Goal: Find specific page/section: Find specific page/section

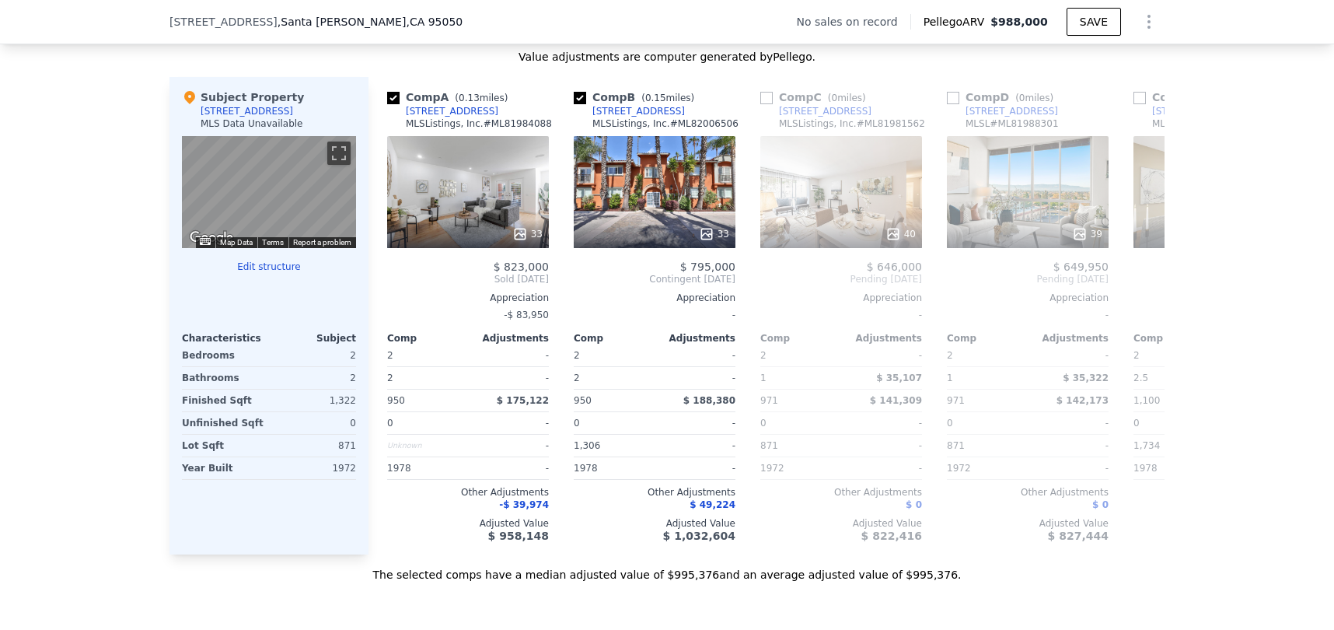
scroll to position [1467, 0]
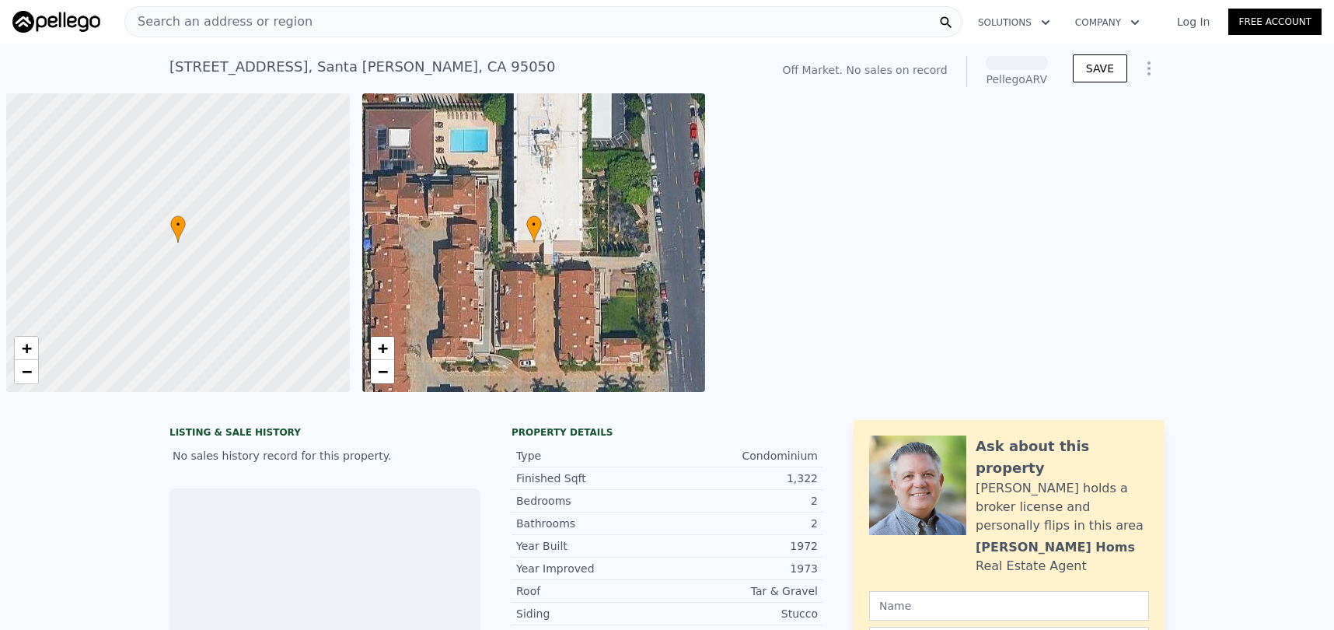
scroll to position [0, 6]
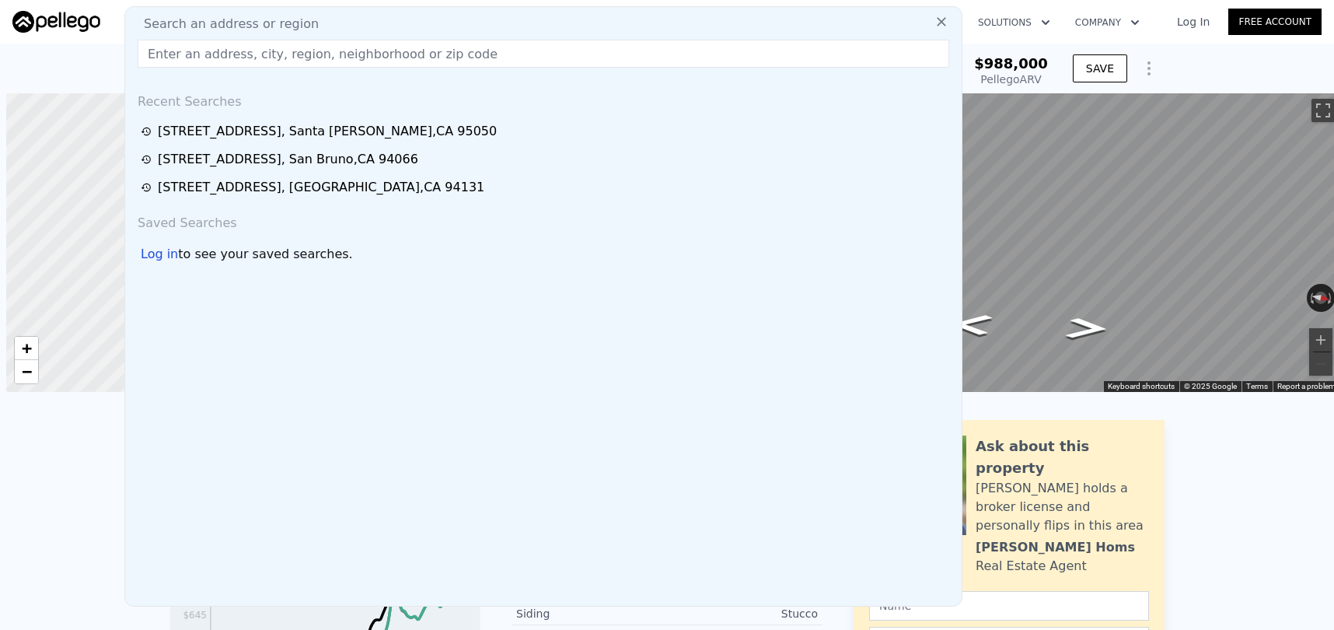
click at [512, 26] on div "Search an address or region" at bounding box center [543, 24] width 824 height 19
click at [237, 57] on input "text" at bounding box center [543, 54] width 811 height 28
paste input "16689 Magneson Loop Los Gatos, CA 95032"
type input "16689 Magneson Loop Los Gatos, CA 95032"
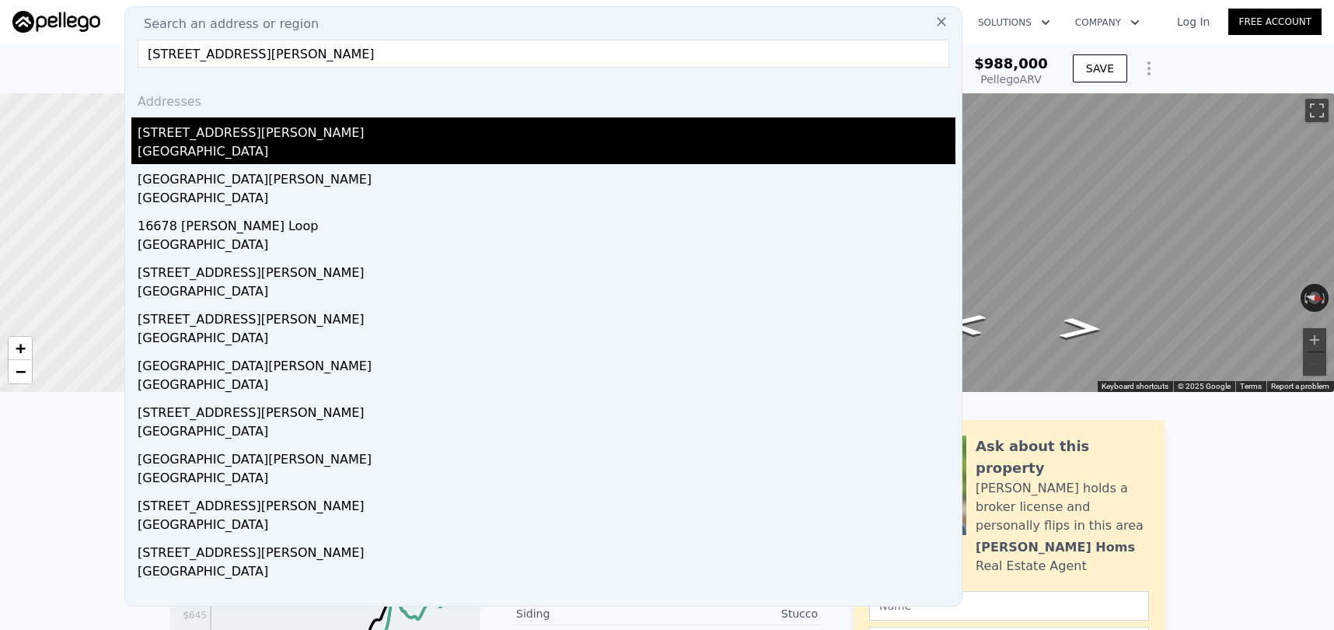
click at [242, 130] on div "16689 Magneson Loop" at bounding box center [547, 129] width 818 height 25
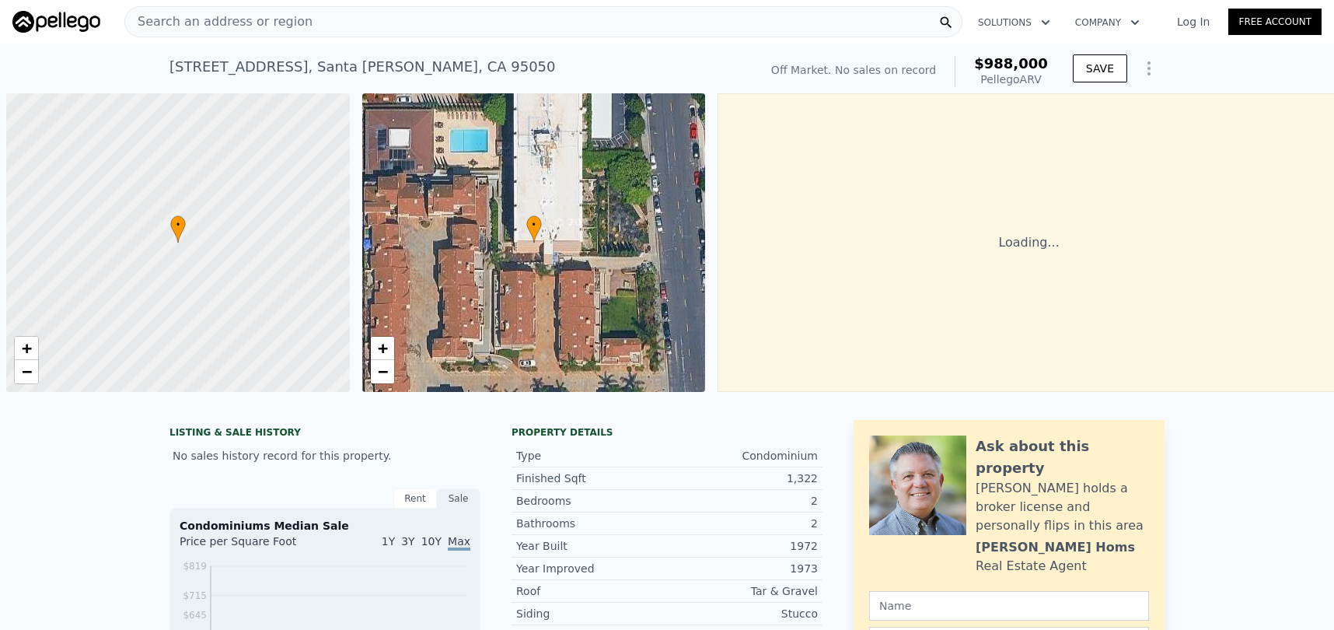
click at [145, 17] on span "Search an address or region" at bounding box center [218, 21] width 187 height 19
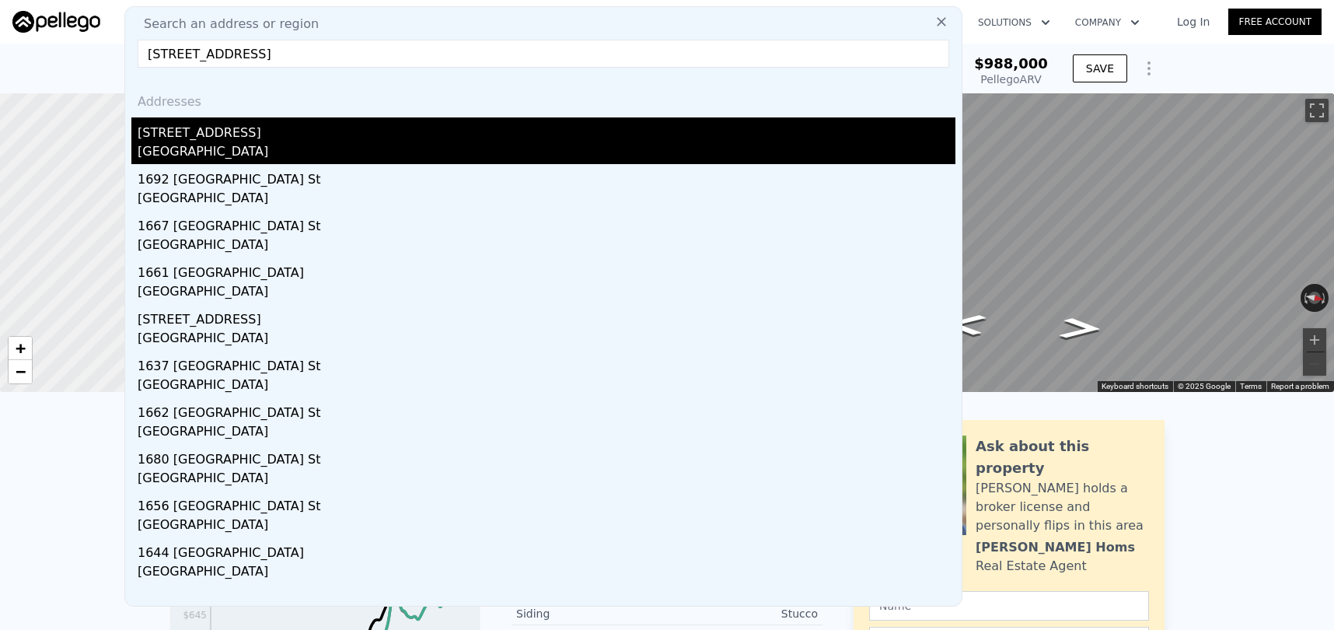
type input "1632 Ontario St, Fairfield, CA 94533"
click at [171, 155] on div "Fairfield, CA 94533" at bounding box center [547, 153] width 818 height 22
